Goal: Information Seeking & Learning: Find specific fact

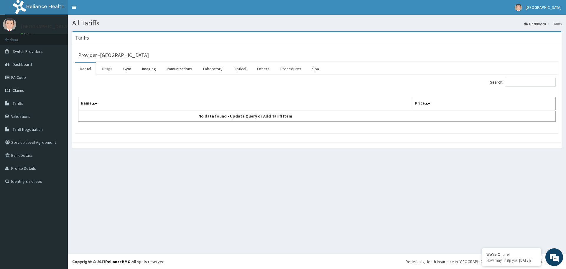
click at [107, 71] on link "Drugs" at bounding box center [107, 69] width 20 height 12
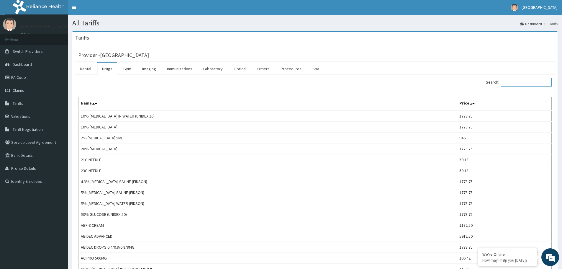
click at [522, 82] on input "Search:" at bounding box center [526, 82] width 51 height 9
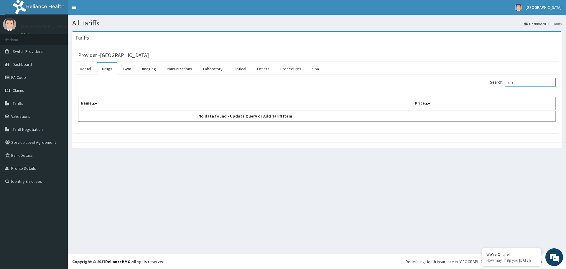
type input "m"
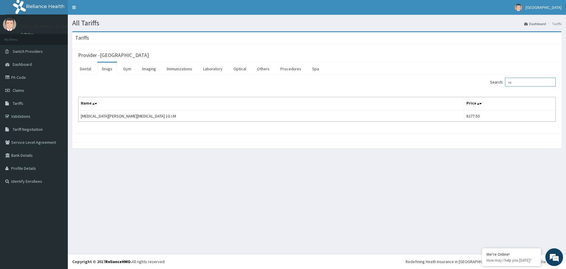
type input "r"
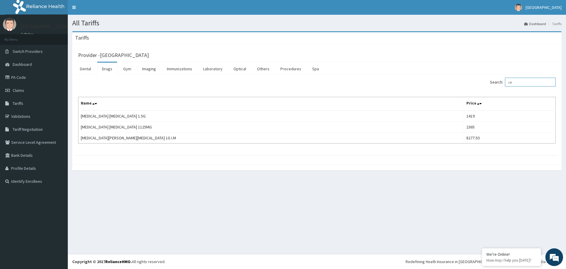
type input "c"
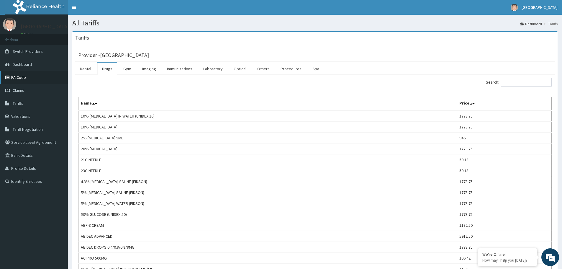
click at [26, 76] on link "PA Code" at bounding box center [34, 77] width 68 height 13
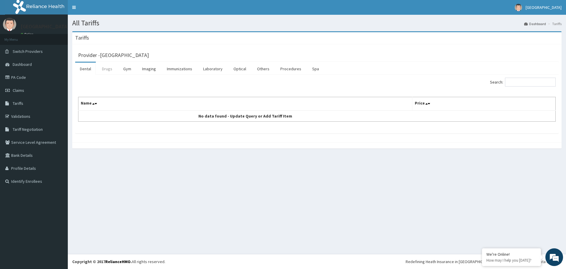
click at [114, 68] on link "Drugs" at bounding box center [107, 69] width 20 height 12
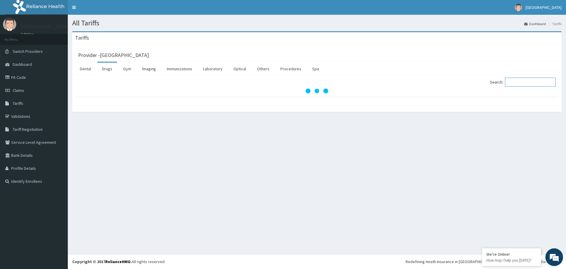
click at [543, 82] on input "Search:" at bounding box center [530, 82] width 51 height 9
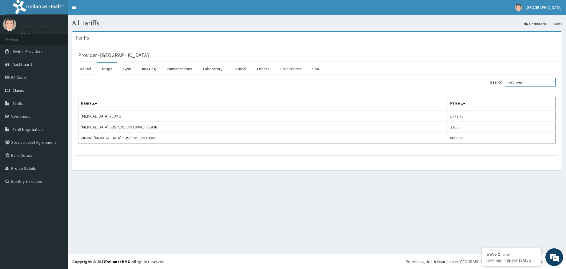
type input "cefuroxim"
